Goal: Information Seeking & Learning: Check status

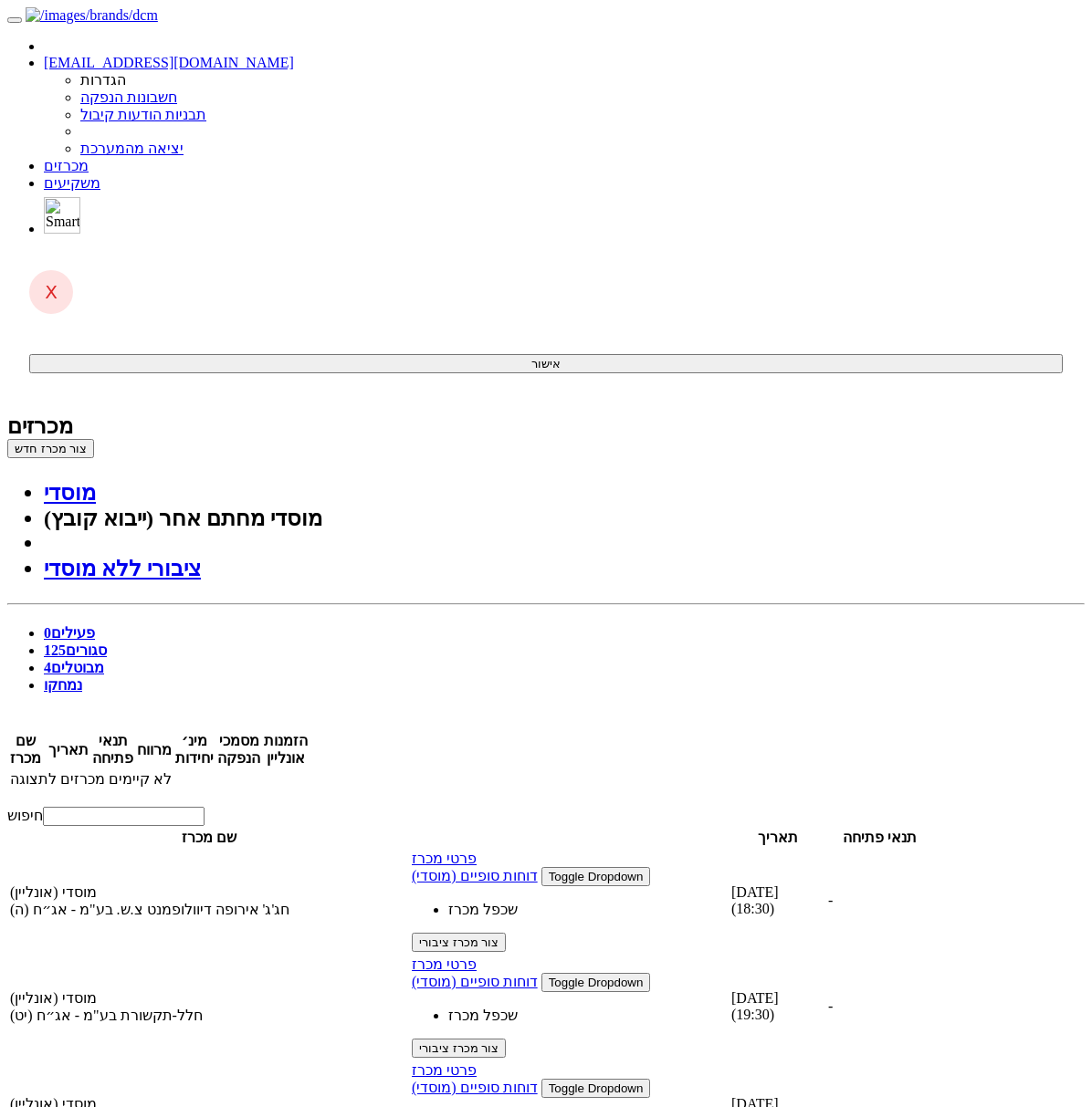
click at [104, 660] on link "מבוטלים 4" at bounding box center [73, 668] width 60 height 15
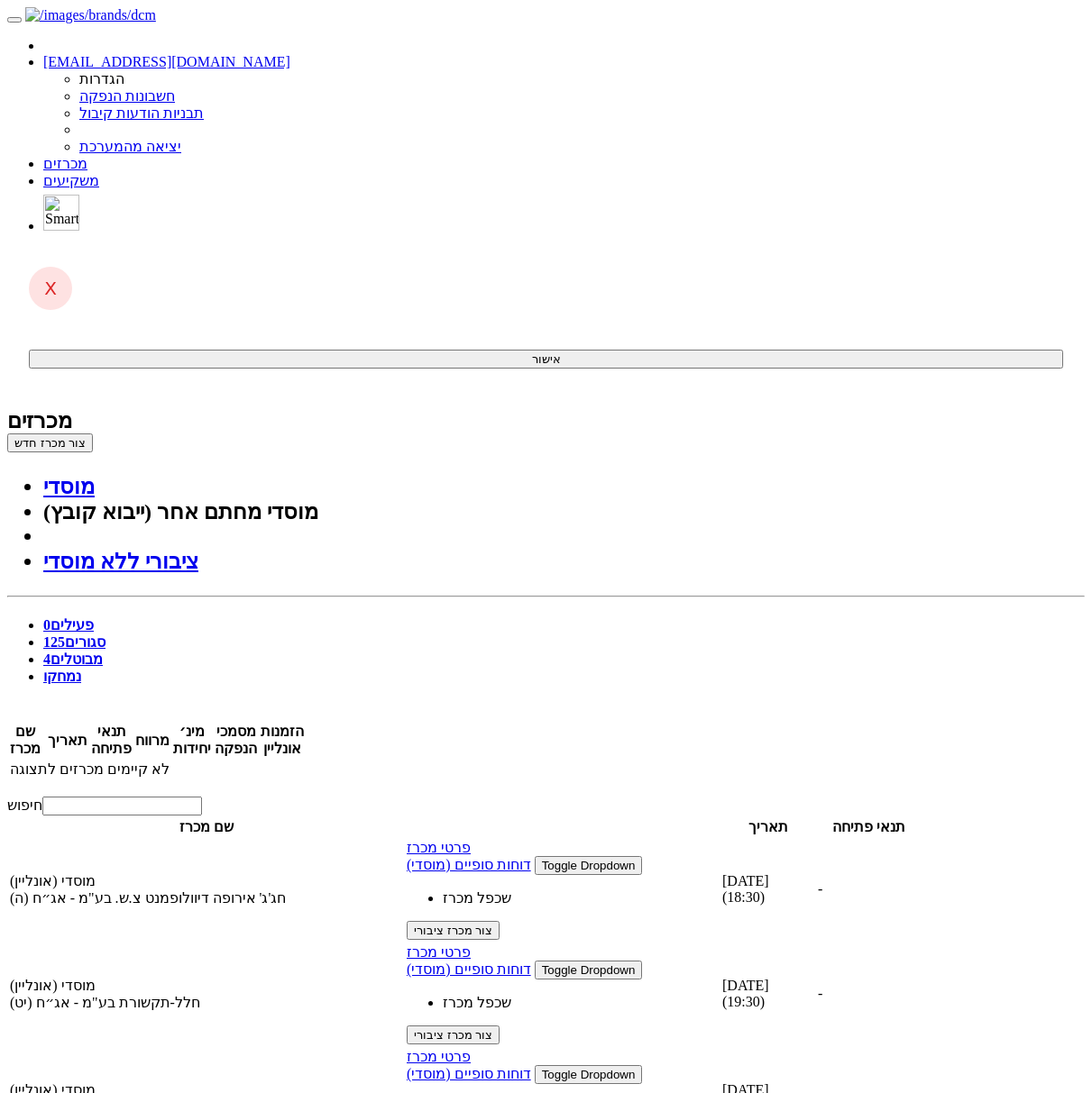
click at [65, 635] on span "125" at bounding box center [53, 642] width 22 height 15
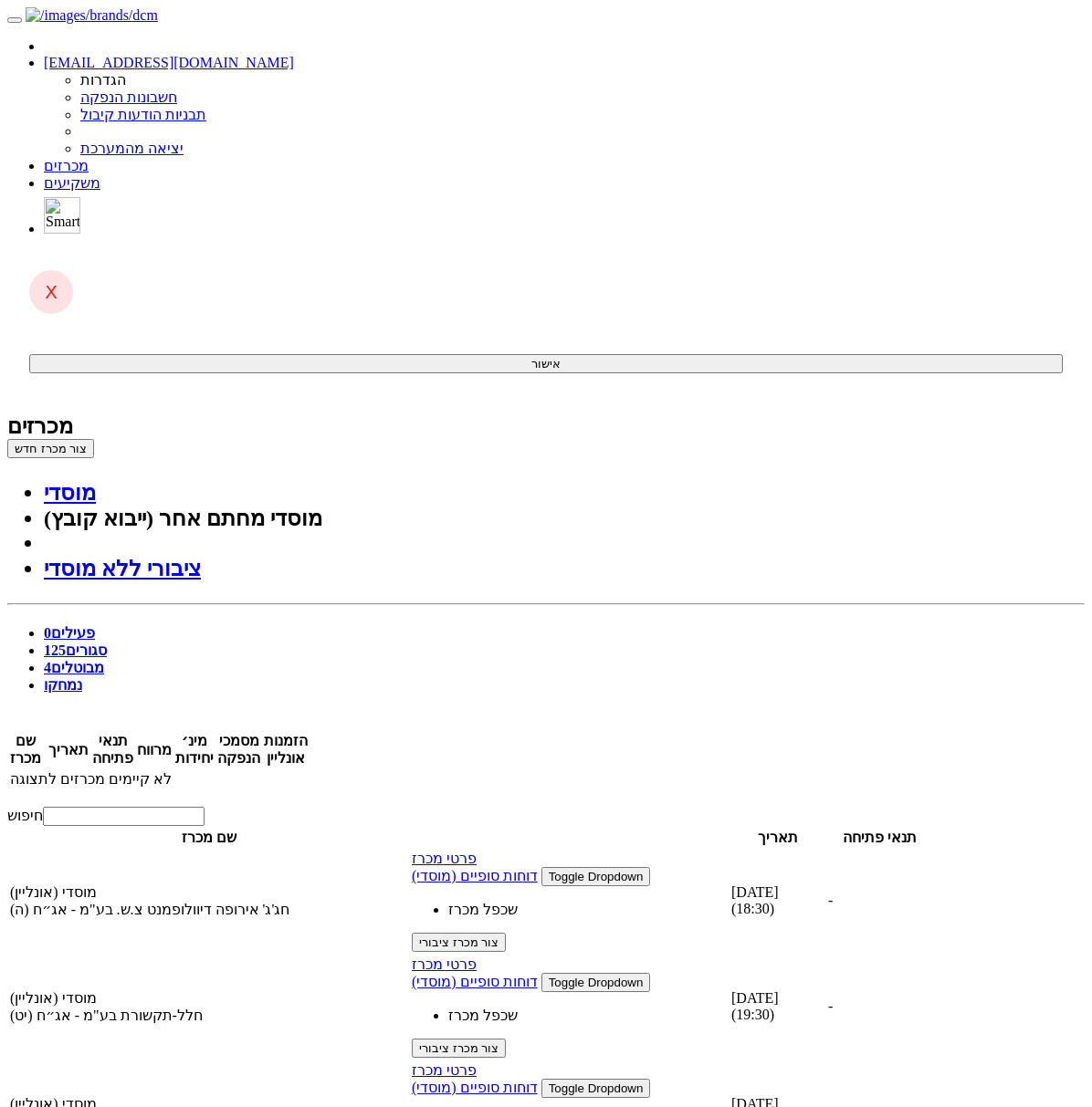
drag, startPoint x: 892, startPoint y: 350, endPoint x: 969, endPoint y: 348, distance: 77.0
click at [408, 1007] on div "חלל-תקשורת בע"מ - אג״ח (יט)" at bounding box center [209, 1015] width 398 height 17
copy span "חלל-תקשורת"
